Goal: Understand process/instructions: Learn how to perform a task or action

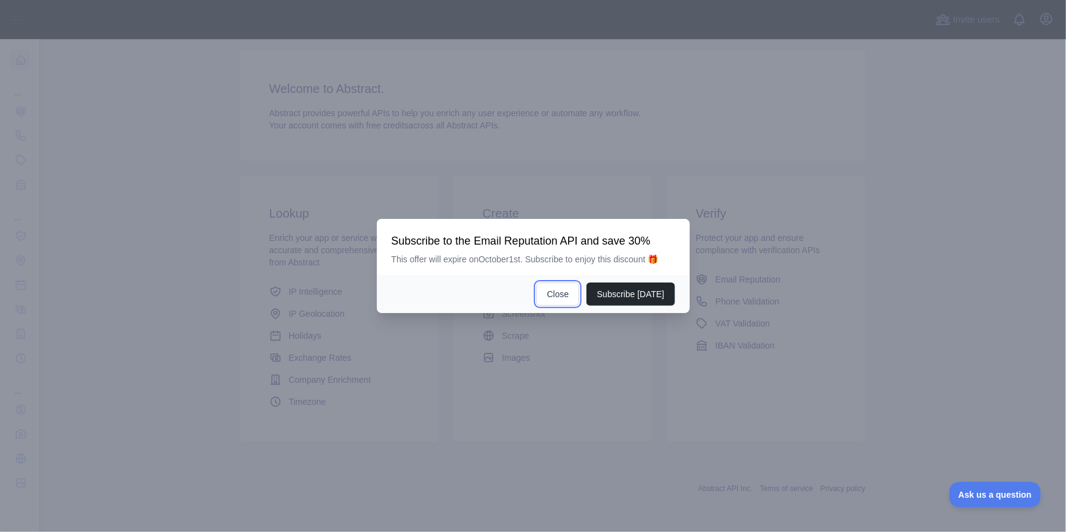
click at [559, 293] on button "Close" at bounding box center [558, 293] width 43 height 23
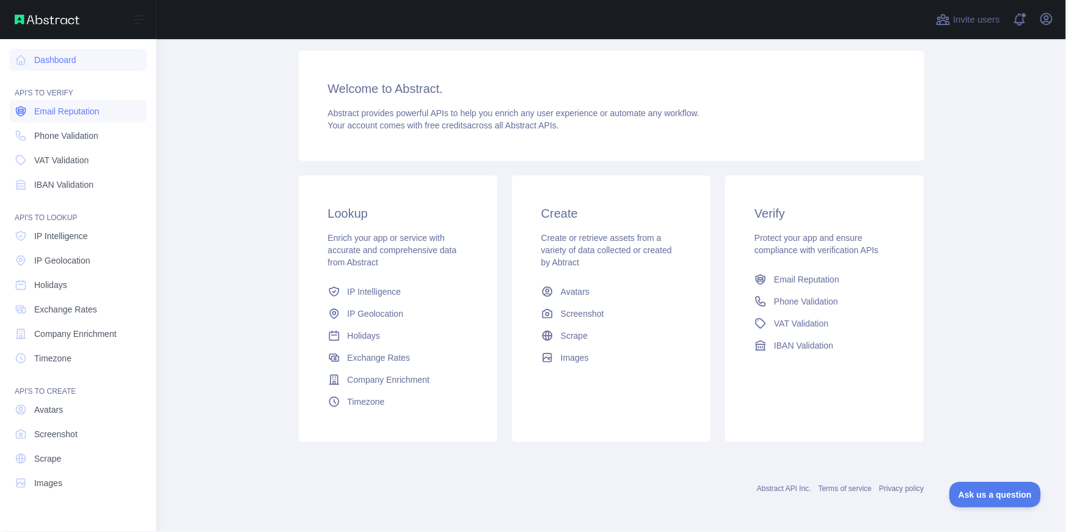
click at [75, 110] on span "Email Reputation" at bounding box center [66, 111] width 65 height 12
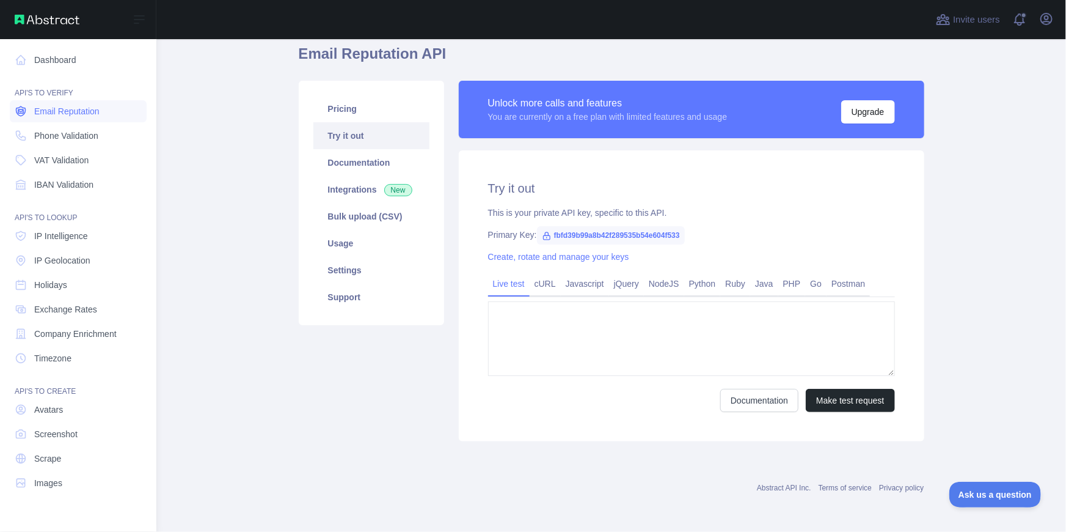
type textarea "**********"
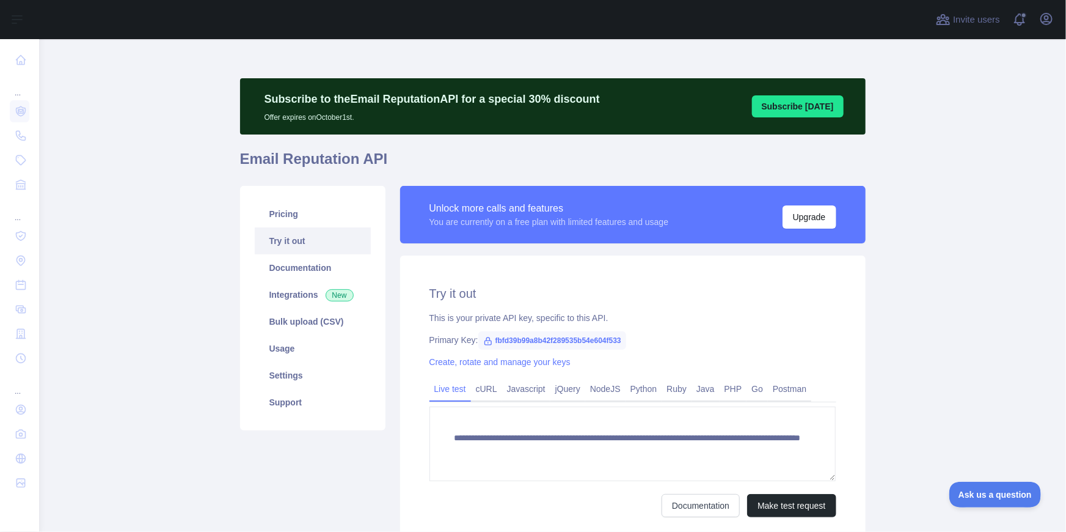
click at [554, 339] on span "fbfd39b99a8b42f289535b54e604f533" at bounding box center [552, 340] width 148 height 18
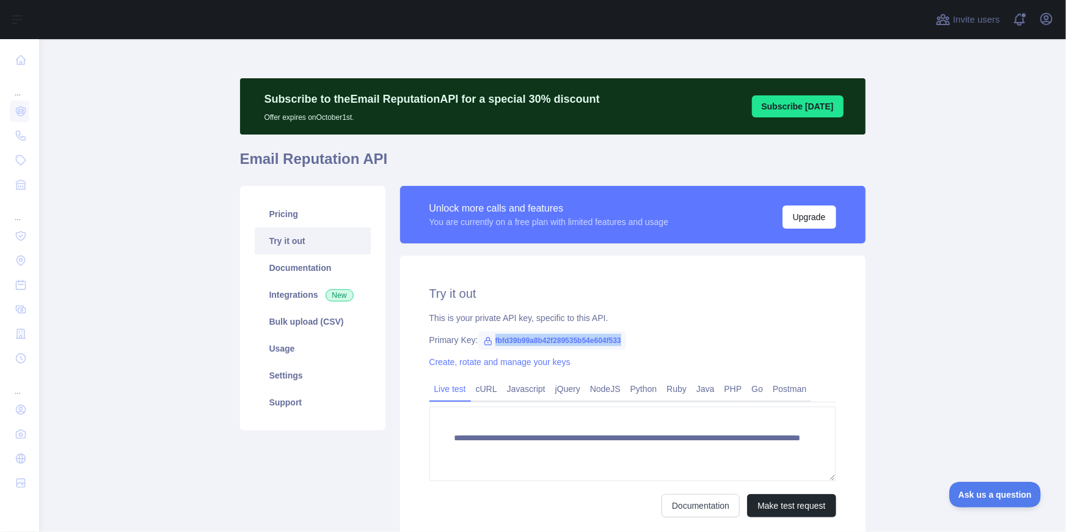
click at [554, 339] on span "fbfd39b99a8b42f289535b54e604f533" at bounding box center [552, 340] width 148 height 18
copy span "fbfd39b99a8b42f289535b54e604f533"
click at [631, 390] on link "Python" at bounding box center [644, 389] width 37 height 20
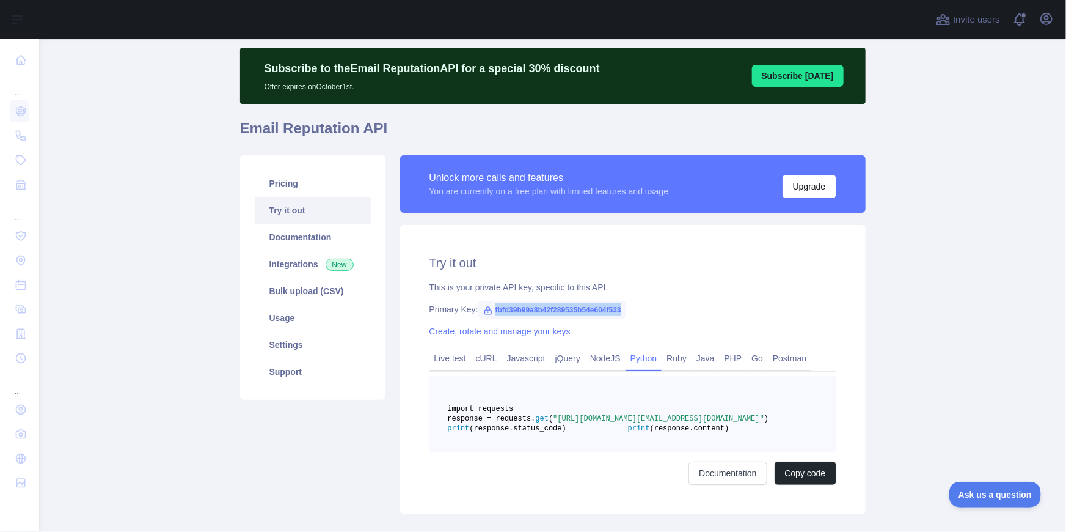
scroll to position [55, 0]
